Goal: Book appointment/travel/reservation

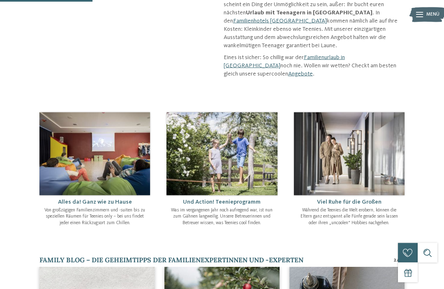
scroll to position [214, 0]
click at [240, 199] on span "Und Action! Teenieprogramm" at bounding box center [222, 202] width 78 height 6
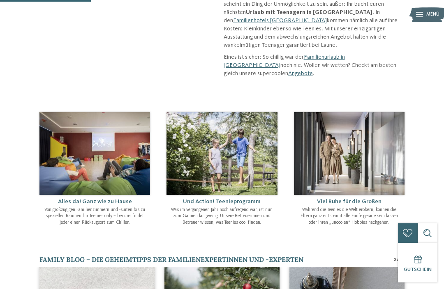
click at [253, 159] on img at bounding box center [221, 153] width 111 height 83
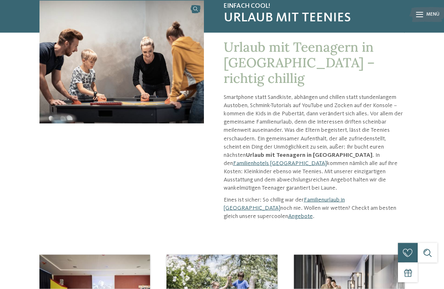
scroll to position [70, 0]
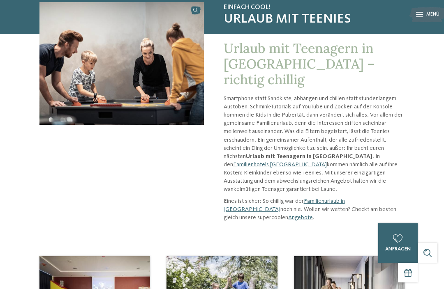
click at [288, 215] on link "Angebote" at bounding box center [300, 218] width 25 height 6
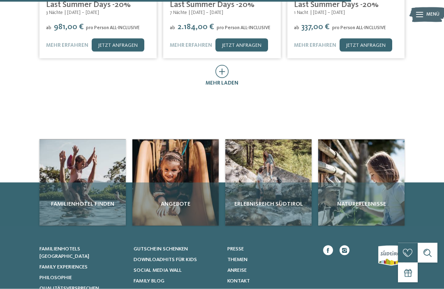
scroll to position [432, 0]
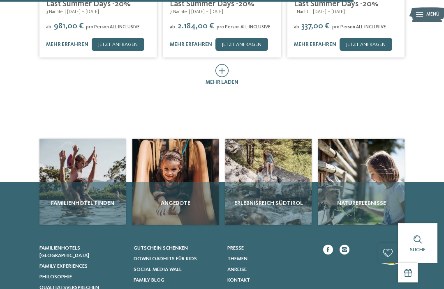
click at [280, 185] on div "Erlebnisreich Südtirol" at bounding box center [268, 203] width 86 height 43
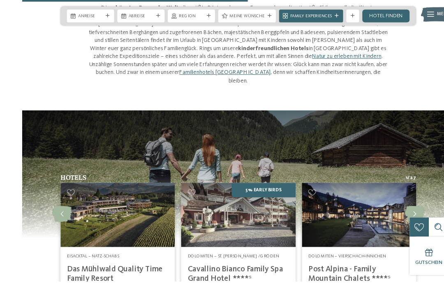
scroll to position [890, 0]
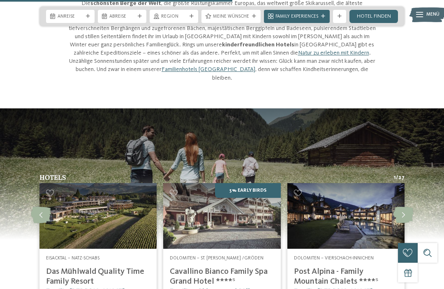
click at [407, 207] on icon at bounding box center [403, 215] width 20 height 16
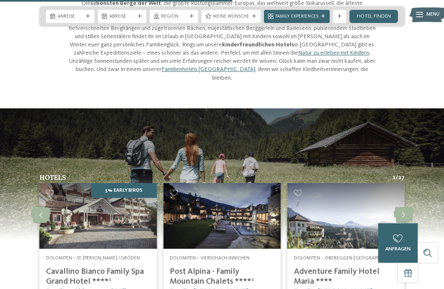
click at [409, 207] on icon at bounding box center [403, 215] width 20 height 16
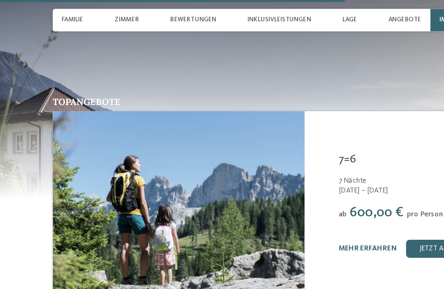
scroll to position [1289, 0]
